Goal: Book appointment/travel/reservation

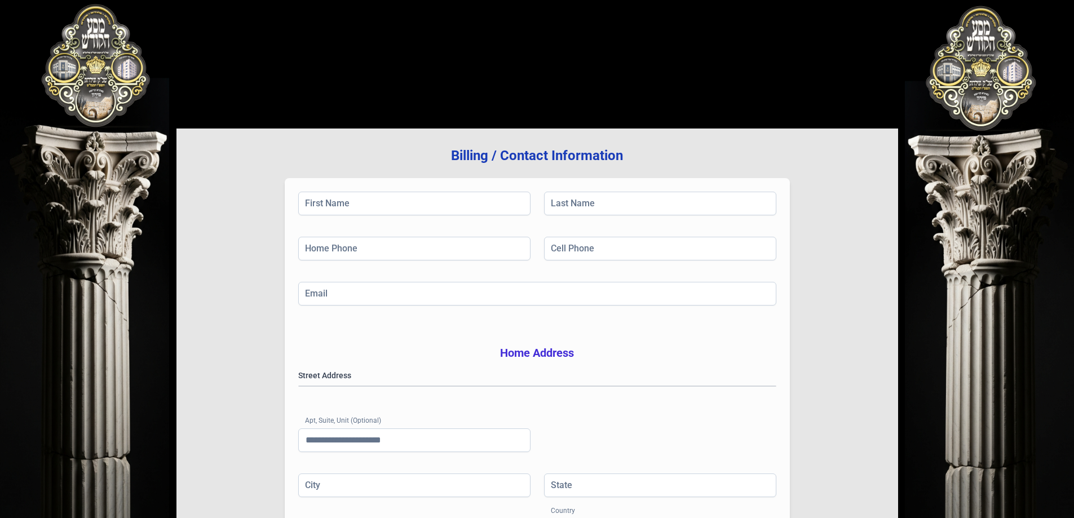
scroll to position [180, 0]
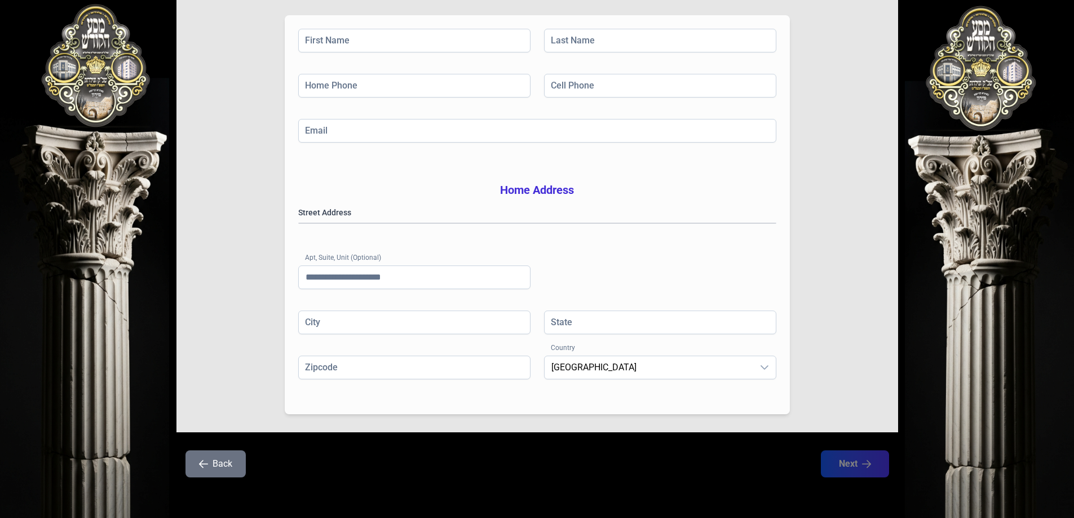
click at [215, 469] on button "Back" at bounding box center [215, 463] width 60 height 27
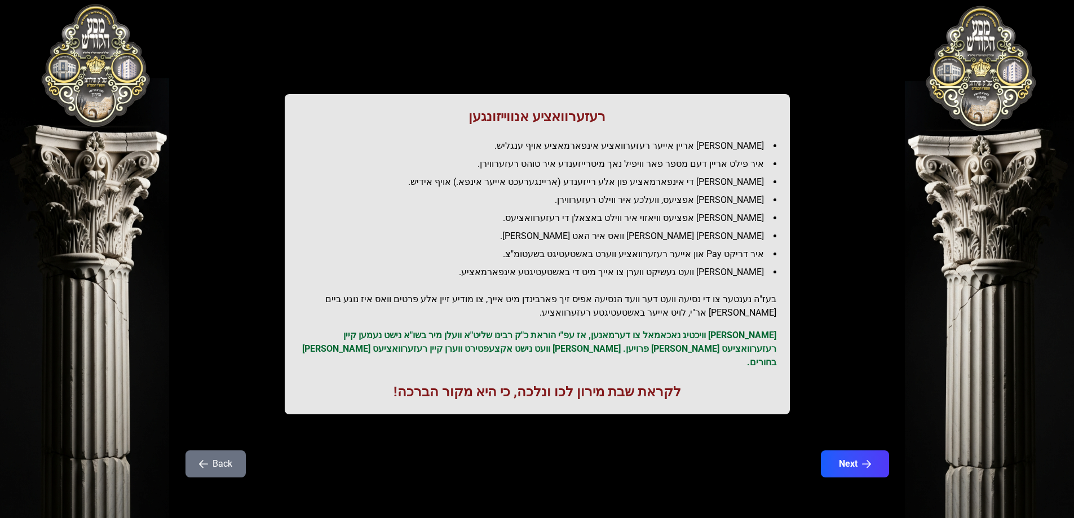
scroll to position [0, 0]
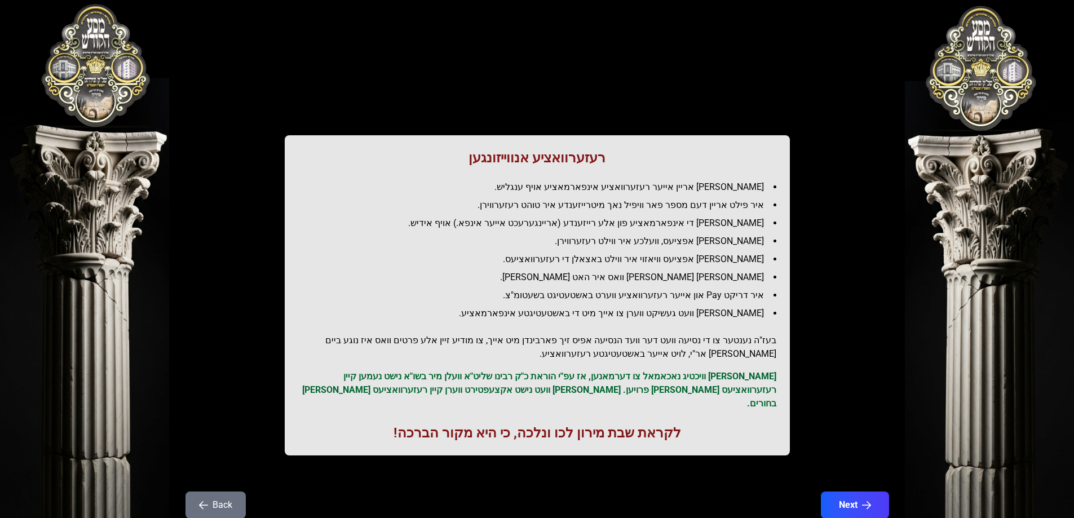
click at [499, 384] on p "[PERSON_NAME] וויכטיג נאכאמאל צו דערמאנען, אז עפ"י הוראת כ"ק רבינו שליט"א וועלן…" at bounding box center [537, 390] width 478 height 41
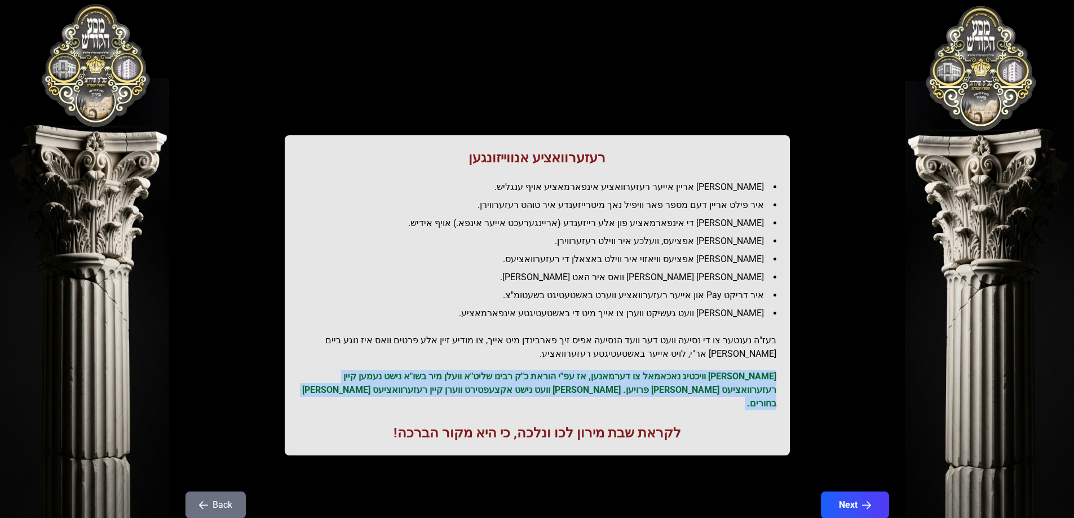
click at [499, 384] on p "[PERSON_NAME] וויכטיג נאכאמאל צו דערמאנען, אז עפ"י הוראת כ"ק רבינו שליט"א וועלן…" at bounding box center [537, 390] width 478 height 41
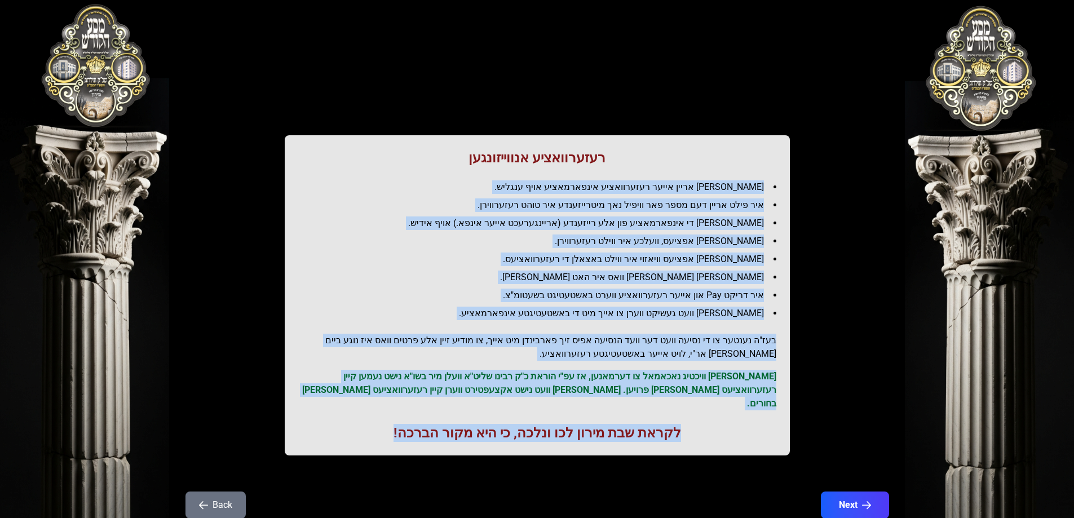
drag, startPoint x: 778, startPoint y: 183, endPoint x: 396, endPoint y: 423, distance: 451.0
click at [396, 423] on div "רעזערוואציע אנווייזונגען איר לייגט אריין אייער רעזערוואציע אינפארמאציע אויף ענג…" at bounding box center [537, 295] width 505 height 320
click at [396, 424] on h1 "לקראת שבת מירון לכו ונלכה, כי היא מקור הברכה!" at bounding box center [537, 433] width 478 height 18
drag, startPoint x: 396, startPoint y: 423, endPoint x: 591, endPoint y: 158, distance: 328.1
click at [591, 158] on div "רעזערוואציע אנווייזונגען איר לייגט אריין אייער רעזערוואציע אינפארמאציע אויף ענג…" at bounding box center [537, 295] width 505 height 320
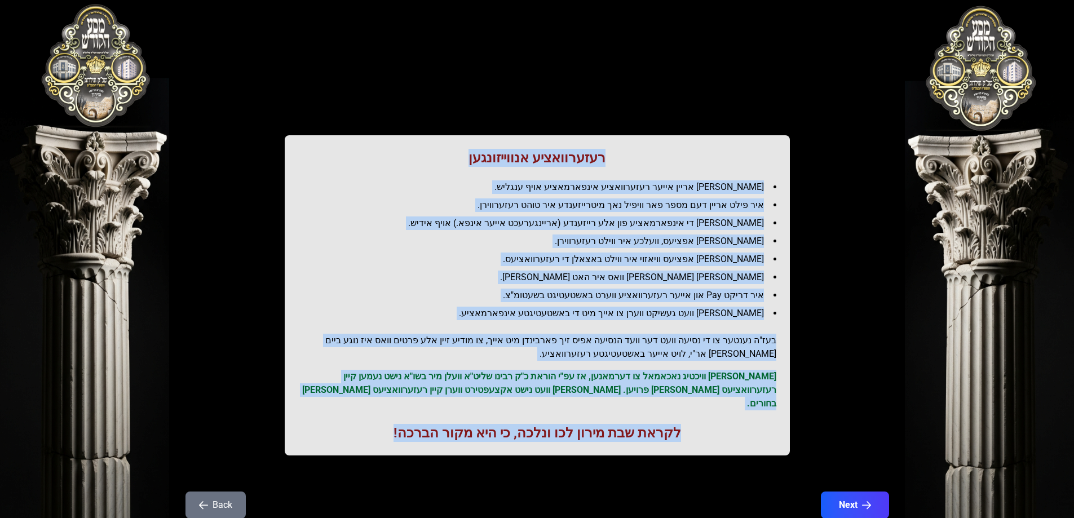
click at [591, 158] on h1 "רעזערוואציע אנווייזונגען" at bounding box center [537, 158] width 478 height 18
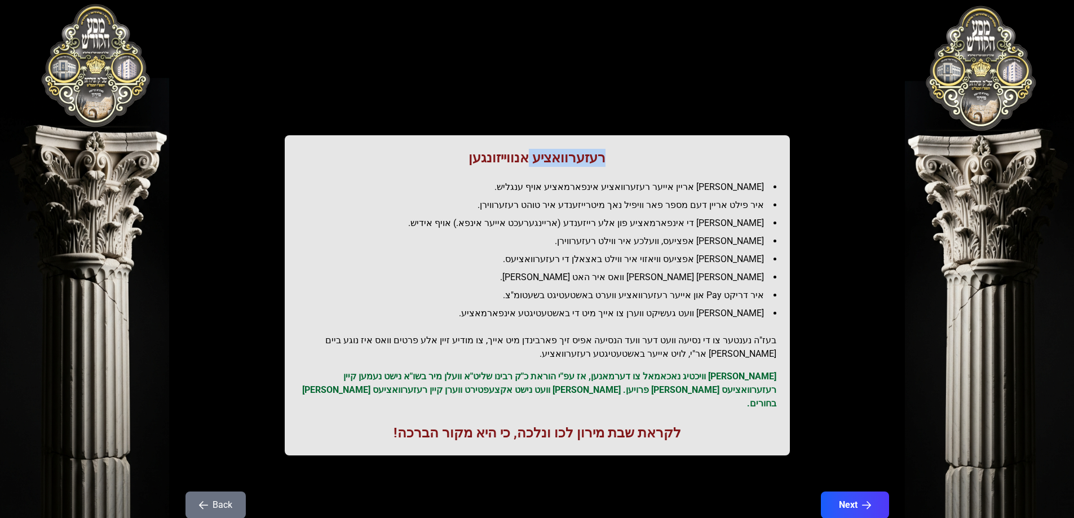
click at [591, 158] on h1 "רעזערוואציע אנווייזונגען" at bounding box center [537, 158] width 478 height 18
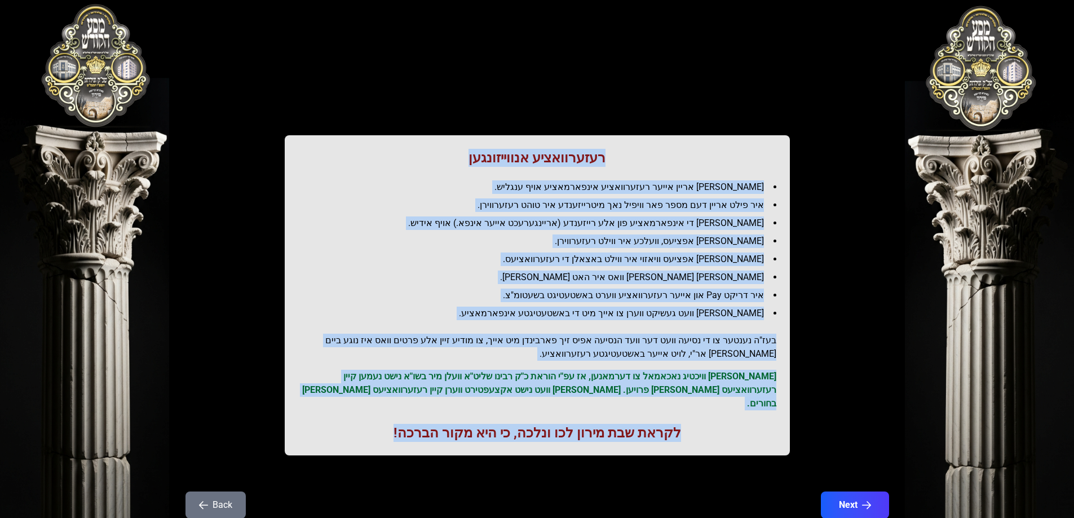
click at [116, 54] on div "בעזהשי"ת 0 1 2 3 4 5 6 רעזערוואציע אנווייזונגען איר לייגט אריין אייער רעזערוואצ…" at bounding box center [537, 279] width 1074 height 559
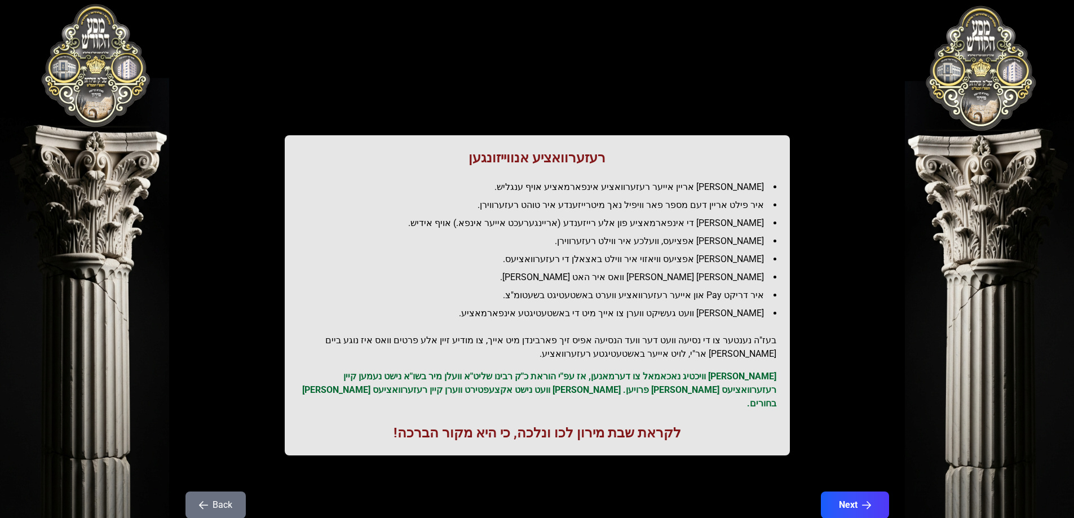
click at [635, 285] on ul "[PERSON_NAME] אריין אייער רעזערוואציע אינפארמאציע אויף ענגליש. איר פילט אריין ד…" at bounding box center [537, 250] width 478 height 140
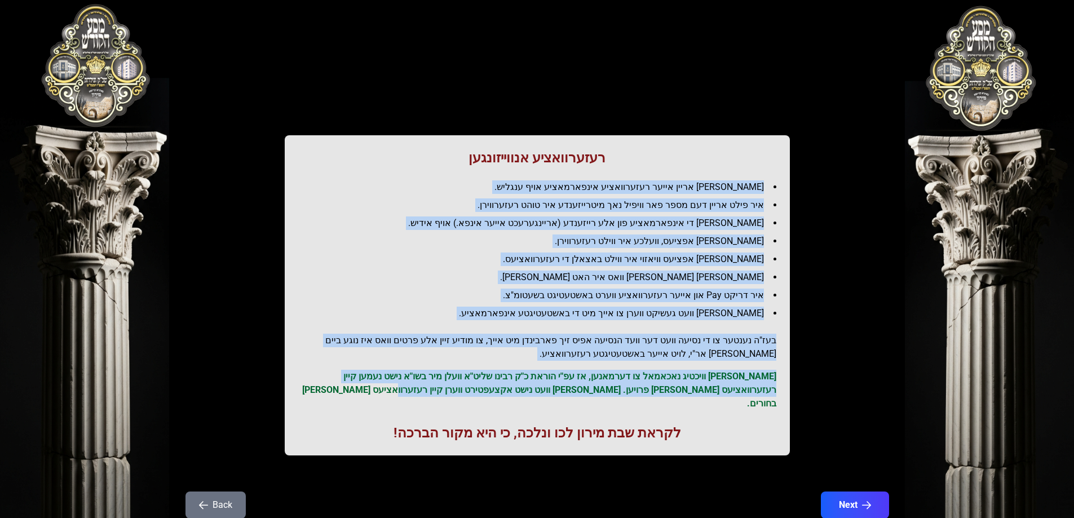
drag, startPoint x: 769, startPoint y: 185, endPoint x: 475, endPoint y: 385, distance: 355.0
click at [475, 385] on div "רעזערוואציע אנווייזונגען איר לייגט אריין אייער רעזערוואציע אינפארמאציע אויף ענג…" at bounding box center [537, 295] width 505 height 320
click at [475, 385] on p "[PERSON_NAME] וויכטיג נאכאמאל צו דערמאנען, אז עפ"י הוראת כ"ק רבינו שליט"א וועלן…" at bounding box center [537, 390] width 478 height 41
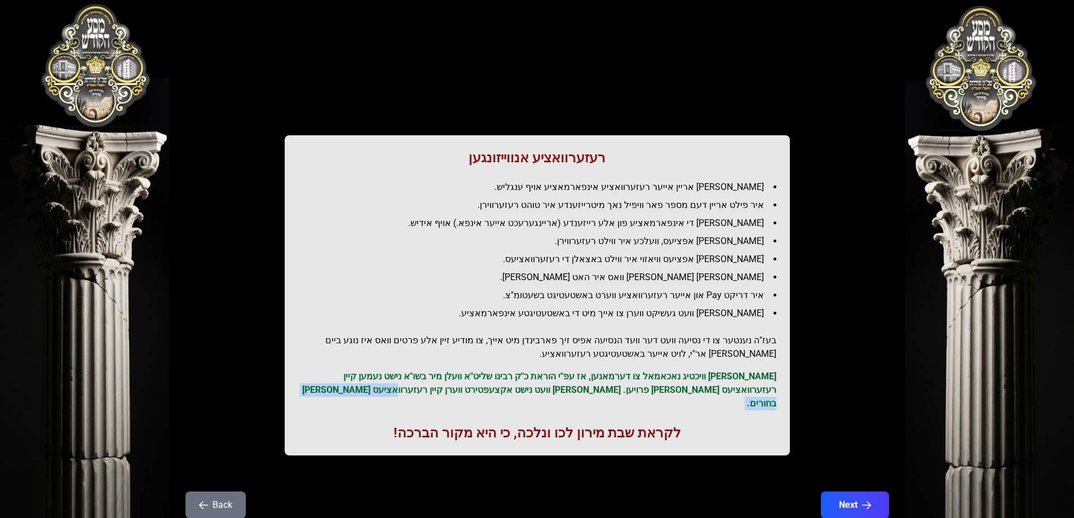
click at [475, 385] on p "[PERSON_NAME] וויכטיג נאכאמאל צו דערמאנען, אז עפ"י הוראת כ"ק רבינו שליט"א וועלן…" at bounding box center [537, 390] width 478 height 41
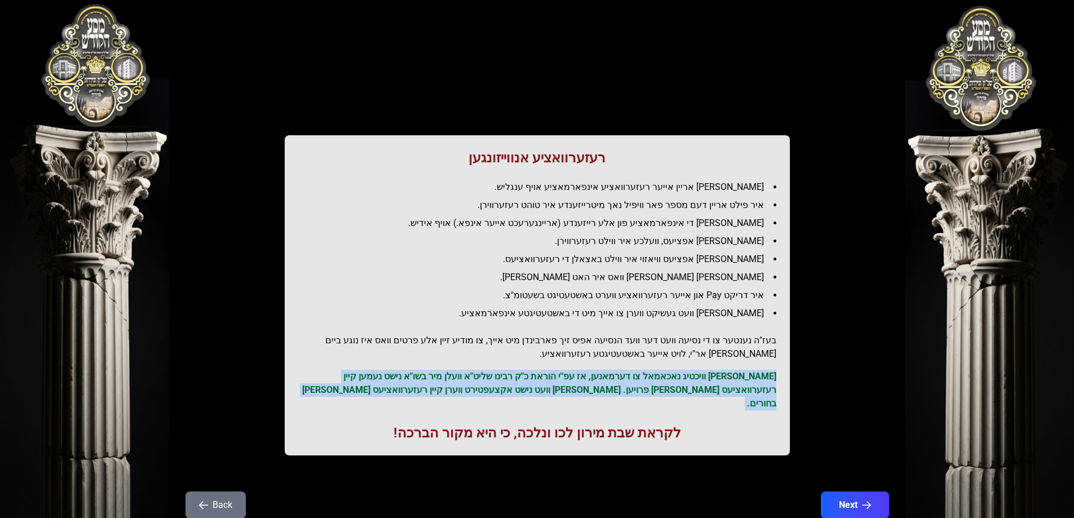
click at [475, 385] on p "[PERSON_NAME] וויכטיג נאכאמאל צו דערמאנען, אז עפ"י הוראת כ"ק רבינו שליט"א וועלן…" at bounding box center [537, 390] width 478 height 41
click at [840, 494] on button "Next" at bounding box center [854, 505] width 72 height 28
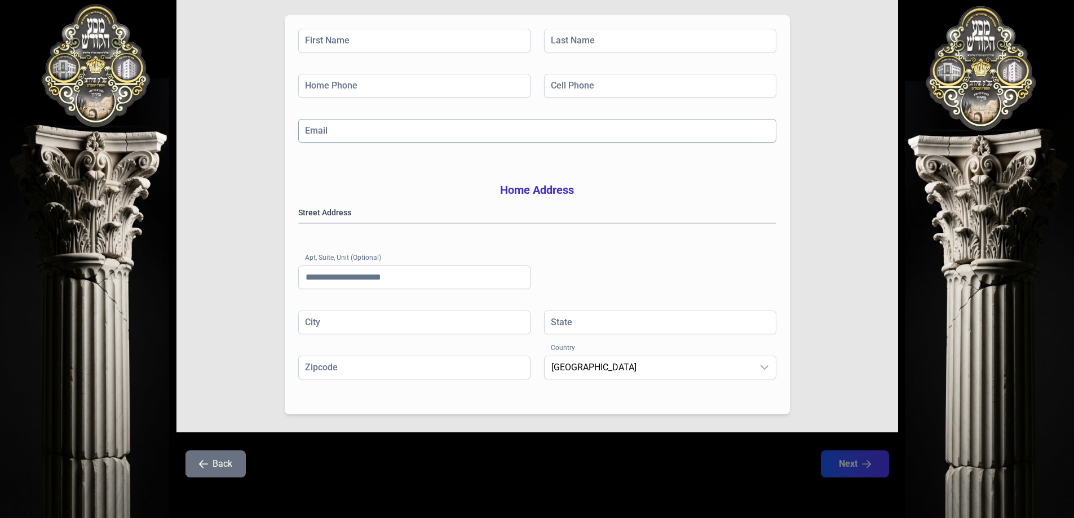
scroll to position [180, 0]
click at [299, 223] on gmp-place-autocomplete at bounding box center [299, 223] width 0 height 0
